Goal: Information Seeking & Learning: Learn about a topic

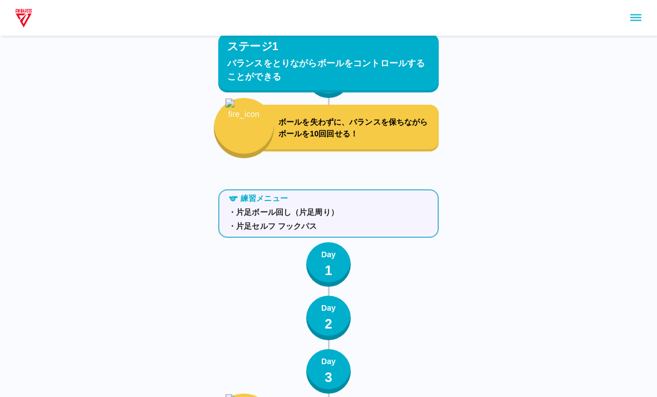
scroll to position [635, 0]
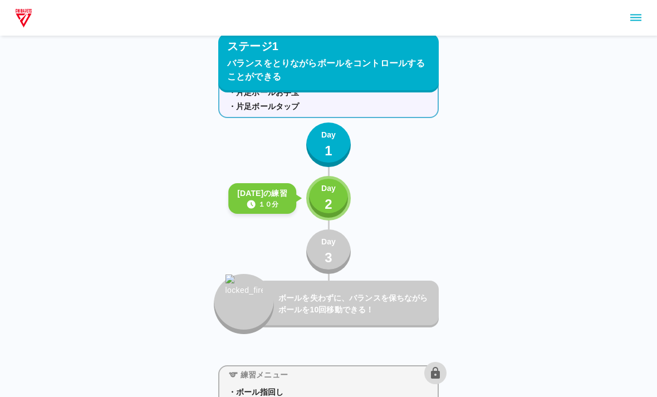
click at [327, 202] on p "2" at bounding box center [329, 204] width 8 height 20
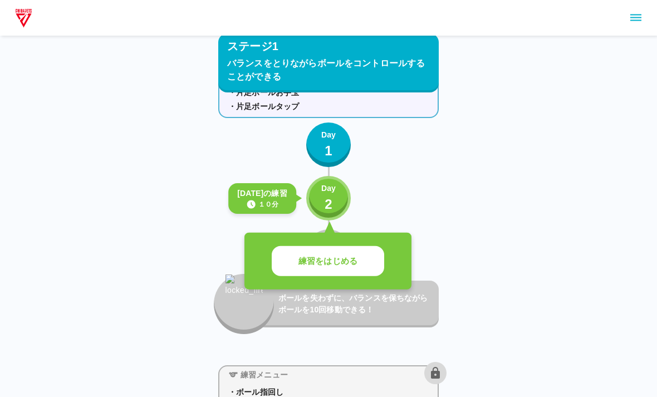
click at [334, 265] on p "練習をはじめる" at bounding box center [328, 261] width 59 height 13
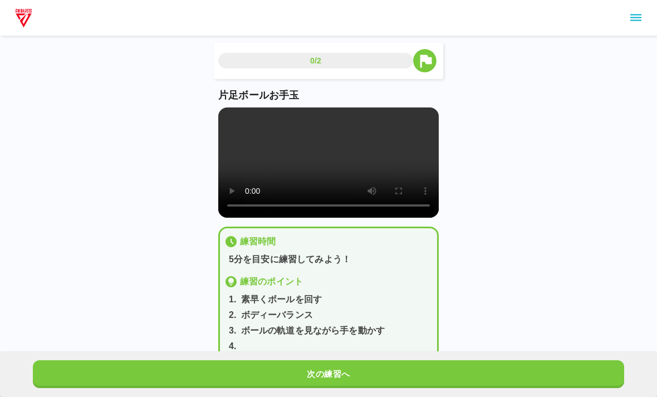
scroll to position [4, 0]
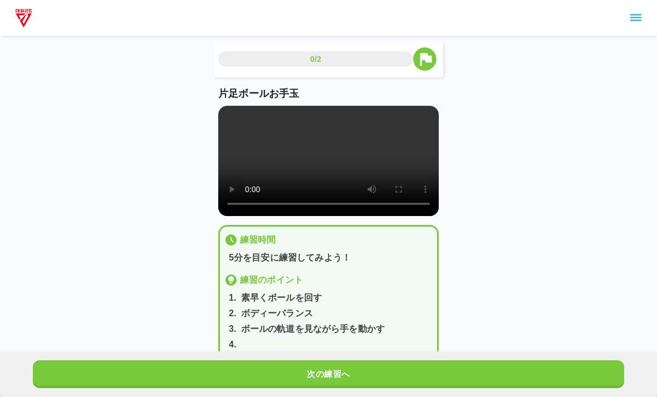
click at [306, 190] on video at bounding box center [328, 161] width 221 height 110
click at [344, 163] on video at bounding box center [328, 161] width 221 height 110
click at [237, 120] on video at bounding box center [328, 161] width 221 height 110
click at [413, 162] on video at bounding box center [328, 161] width 221 height 110
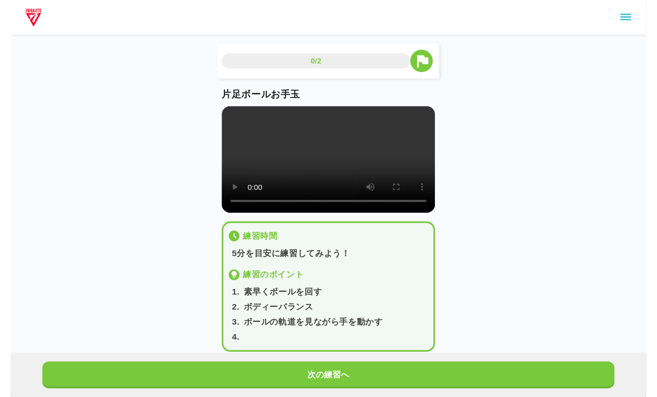
scroll to position [13, 0]
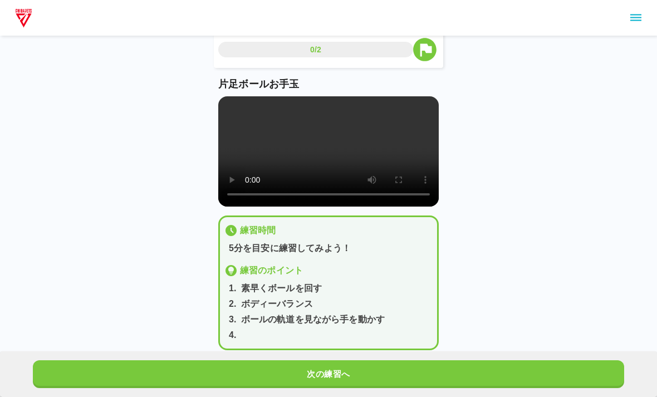
click at [357, 376] on button "次の練習へ" at bounding box center [329, 374] width 592 height 28
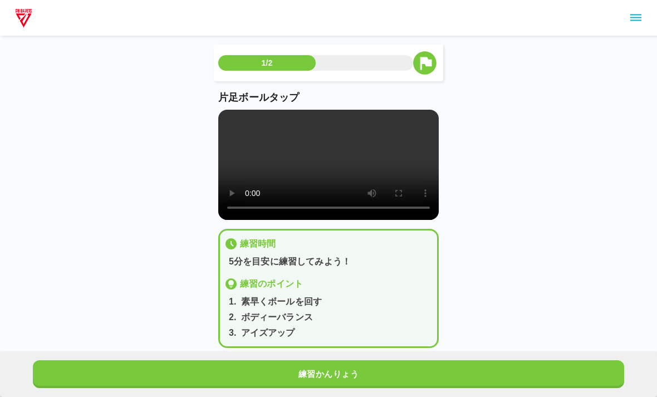
click at [320, 172] on video at bounding box center [328, 165] width 221 height 110
click at [328, 152] on video at bounding box center [328, 165] width 221 height 110
click at [324, 172] on video at bounding box center [328, 165] width 221 height 110
click at [323, 172] on video at bounding box center [328, 165] width 221 height 110
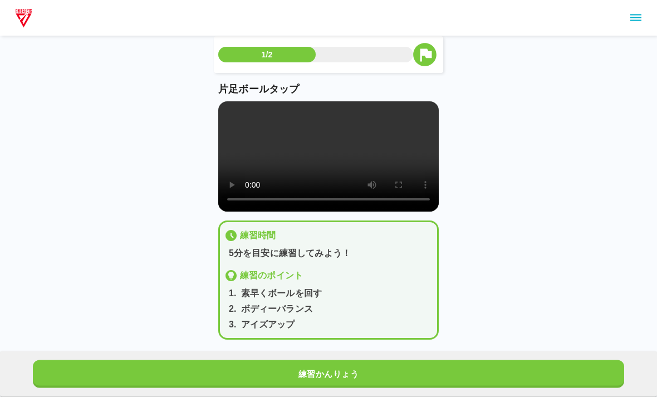
scroll to position [8, 0]
click at [321, 154] on video at bounding box center [328, 156] width 221 height 110
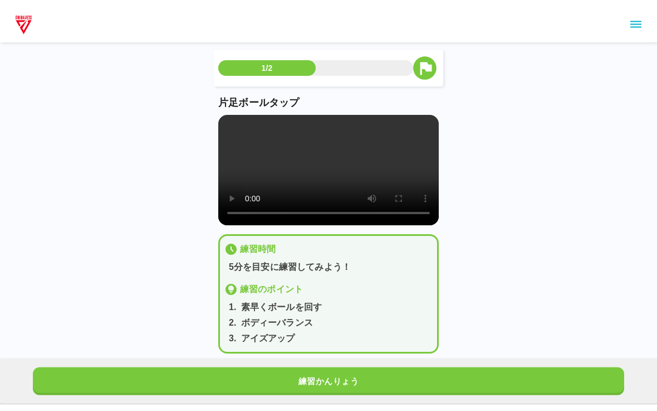
scroll to position [0, 0]
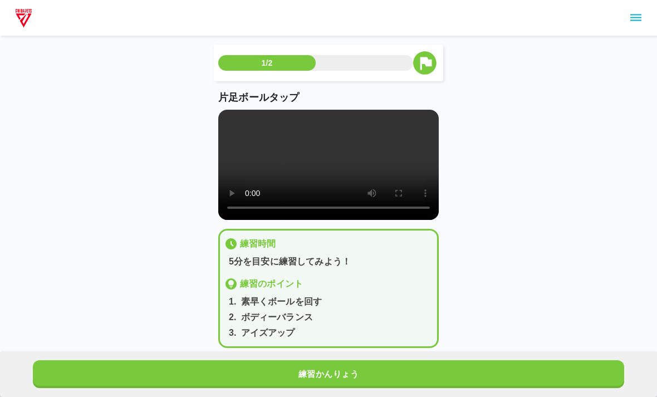
click at [245, 116] on video at bounding box center [328, 165] width 221 height 110
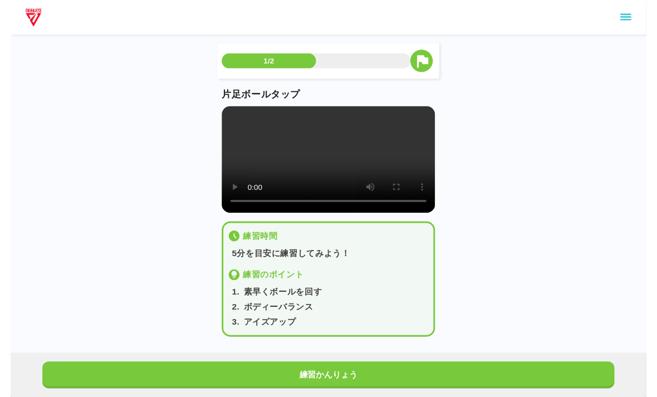
scroll to position [13, 0]
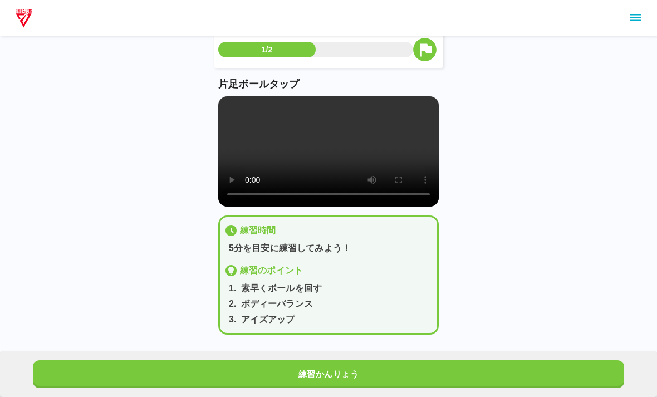
click at [347, 369] on button "練習かんりょう" at bounding box center [329, 374] width 592 height 28
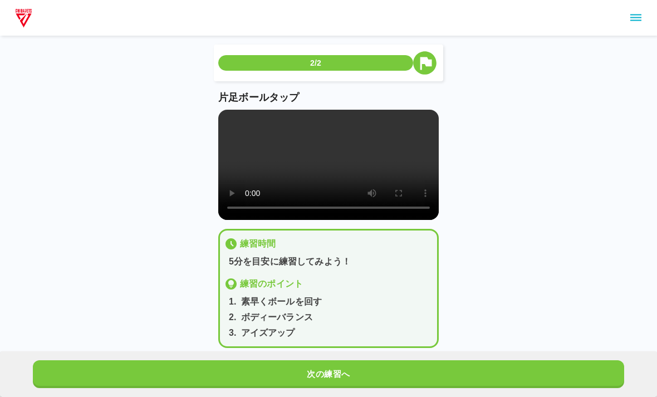
click at [360, 379] on button "次の練習へ" at bounding box center [329, 374] width 592 height 28
click at [363, 388] on button "次の練習へ" at bounding box center [329, 374] width 592 height 28
